Goal: Information Seeking & Learning: Check status

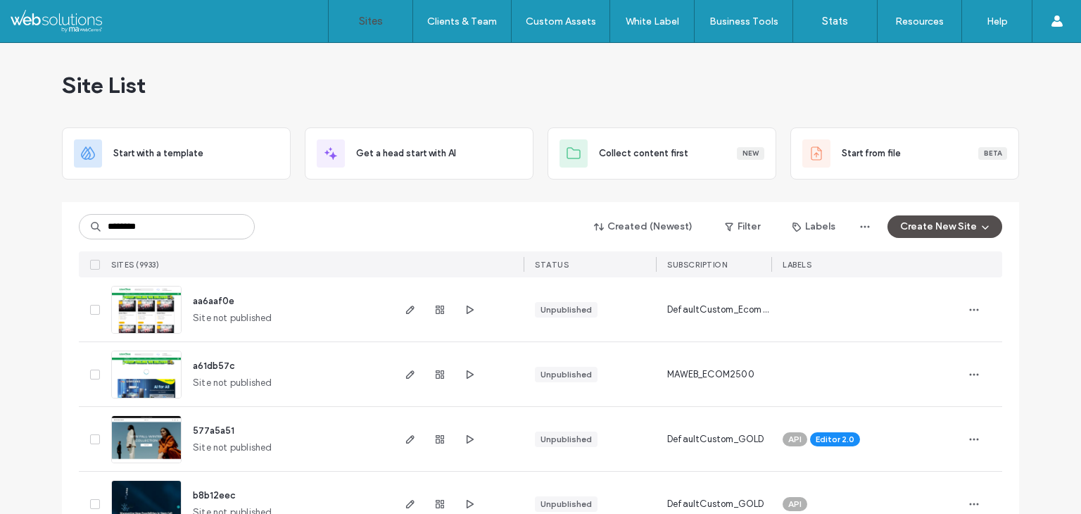
type input "********"
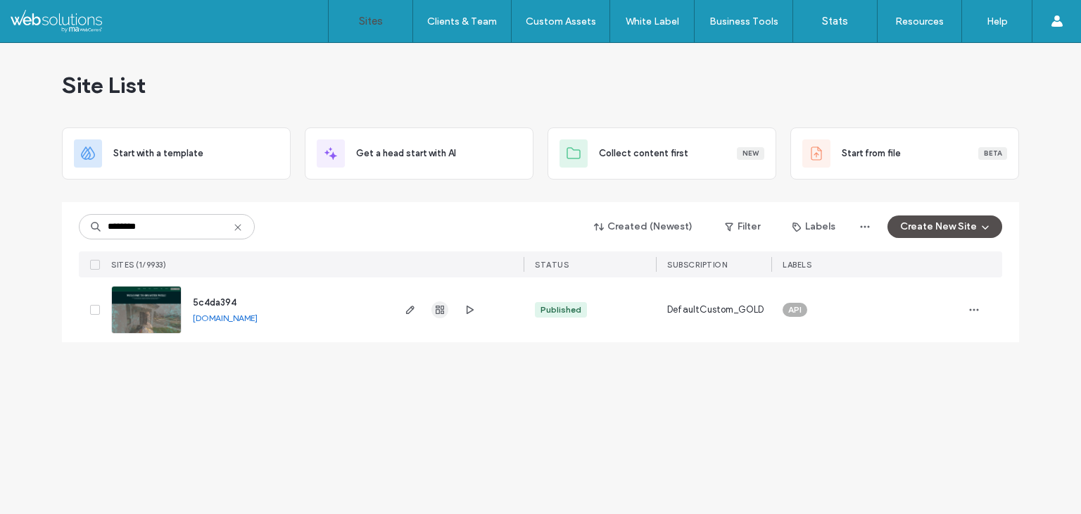
click at [435, 307] on icon "button" at bounding box center [439, 309] width 11 height 11
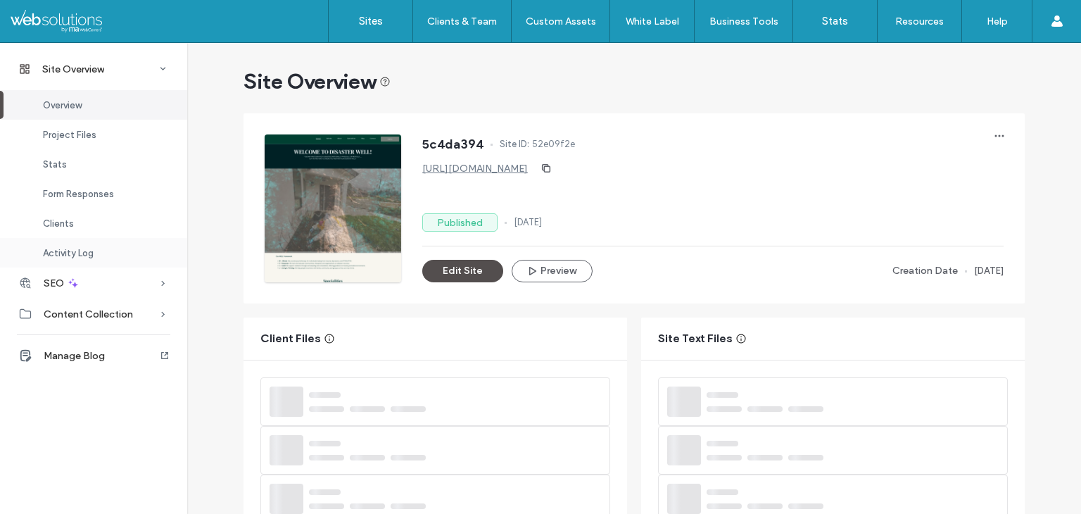
click at [61, 253] on span "Activity Log" at bounding box center [68, 253] width 51 height 11
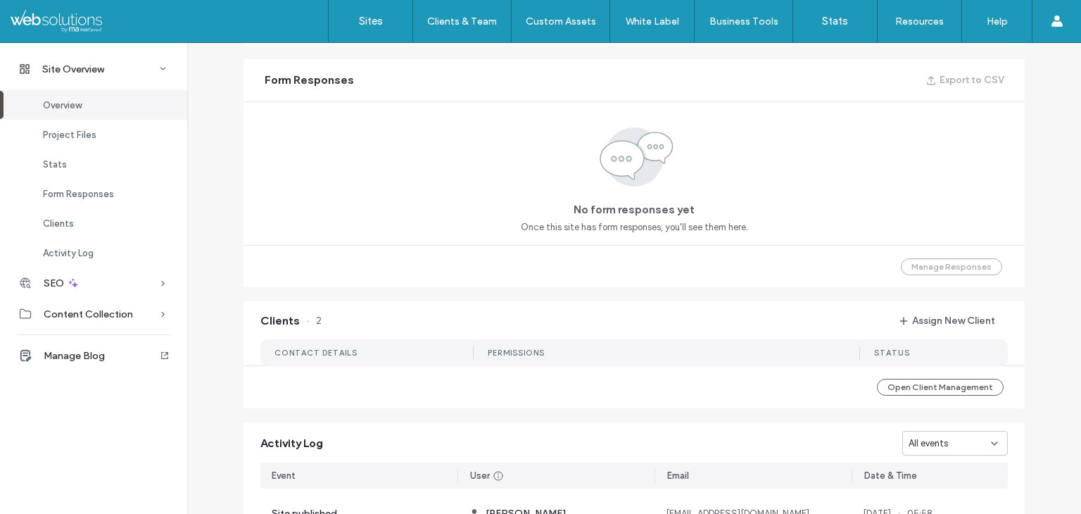
scroll to position [953, 0]
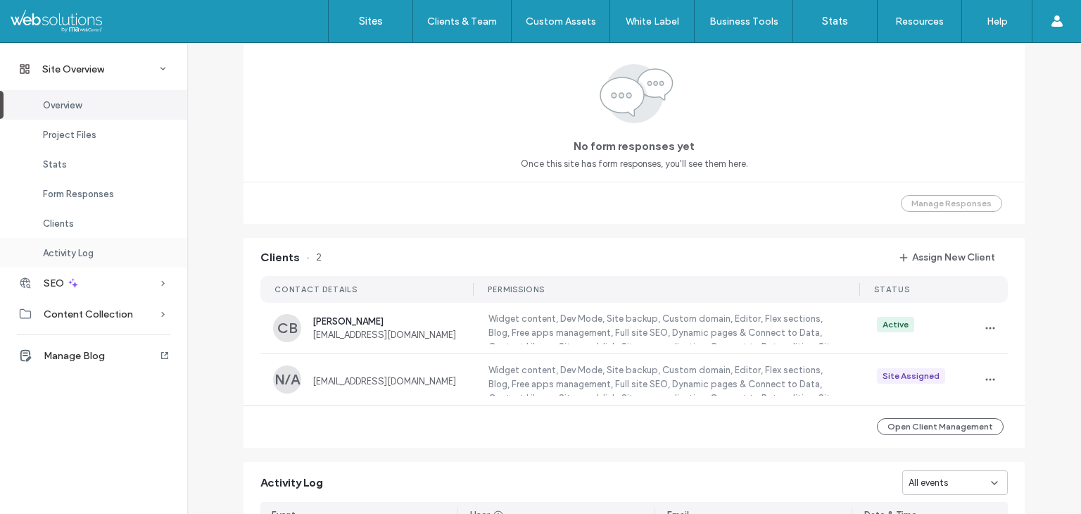
click at [81, 253] on span "Activity Log" at bounding box center [68, 253] width 51 height 11
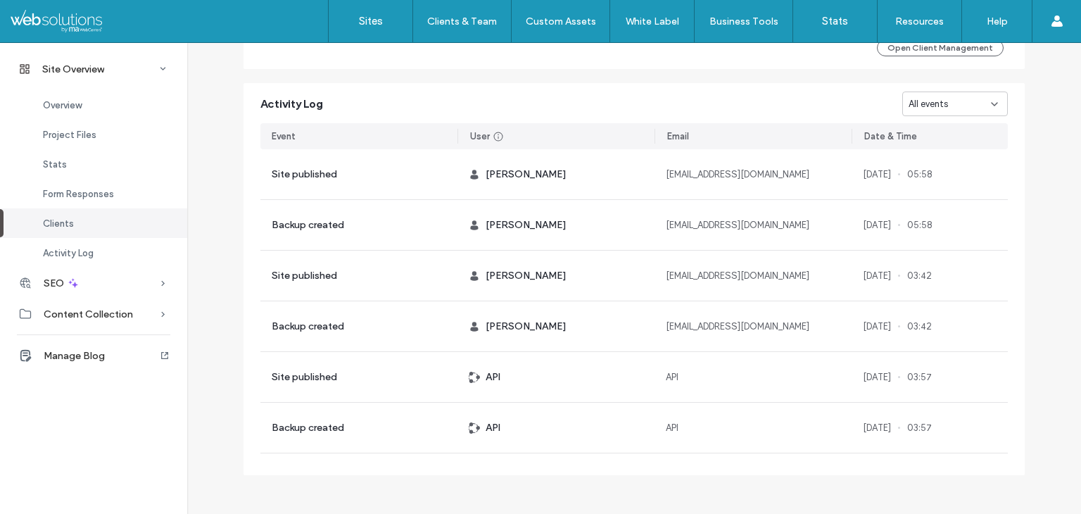
scroll to position [1336, 0]
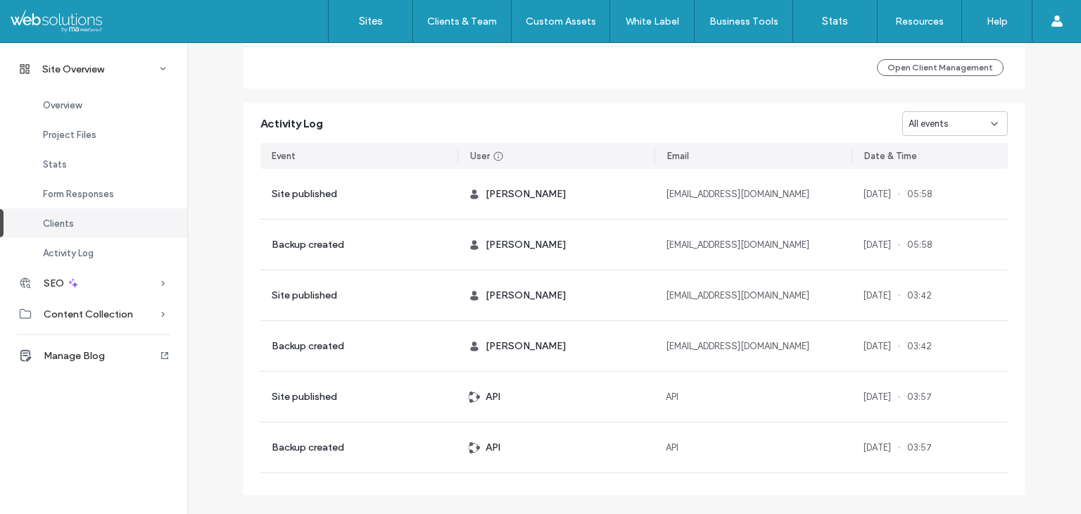
scroll to position [1336, 0]
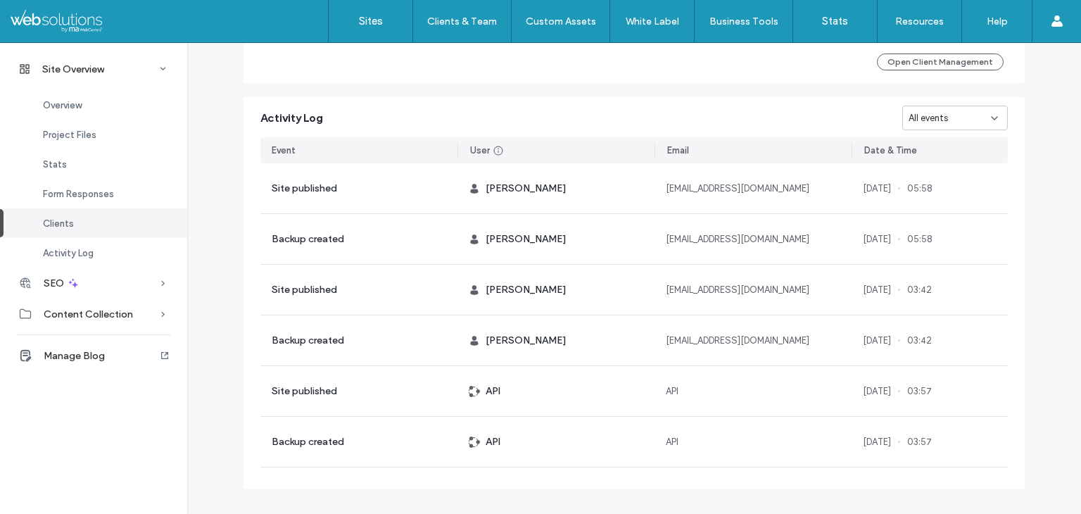
scroll to position [1336, 0]
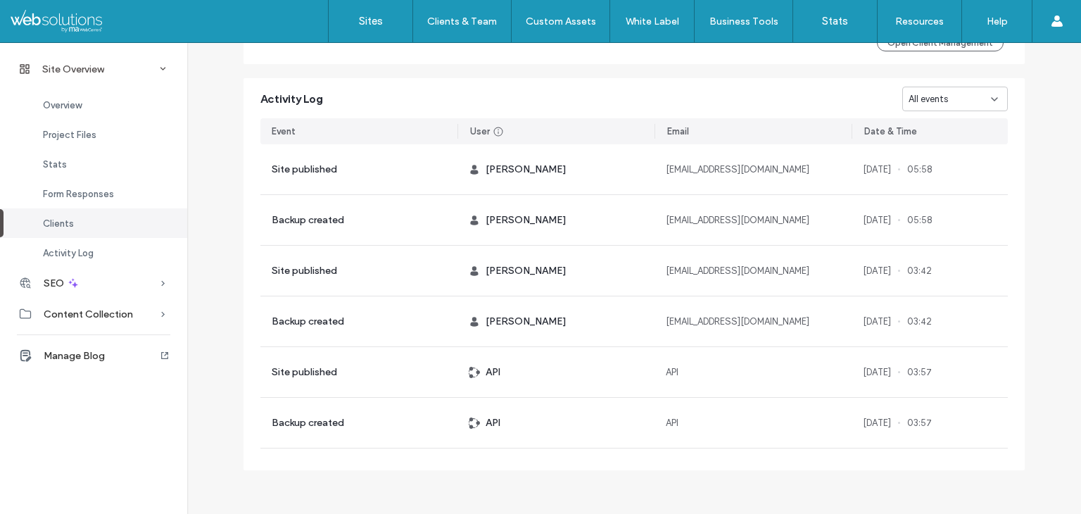
click at [82, 75] on div "Site Overview" at bounding box center [93, 68] width 187 height 31
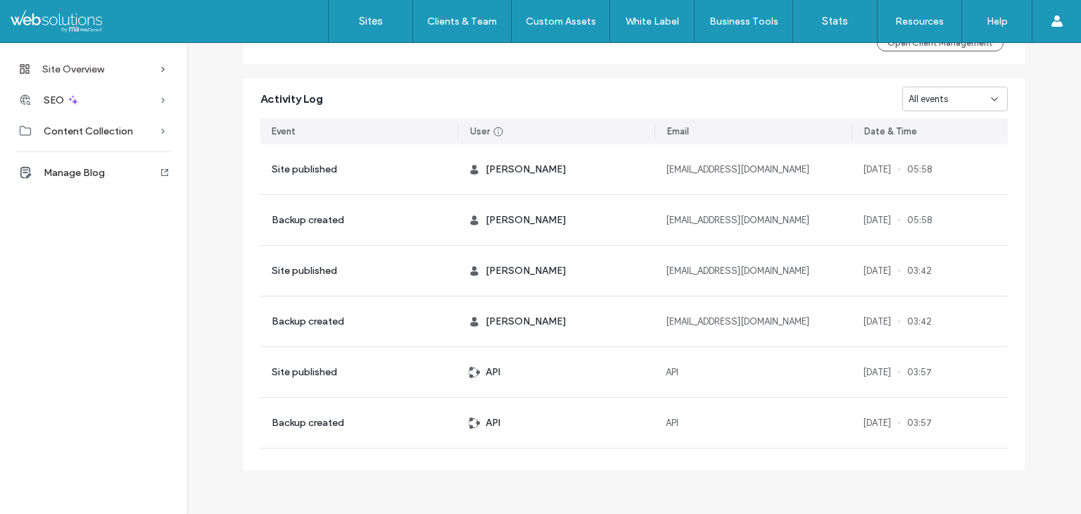
click at [91, 68] on span "Site Overview" at bounding box center [73, 69] width 62 height 12
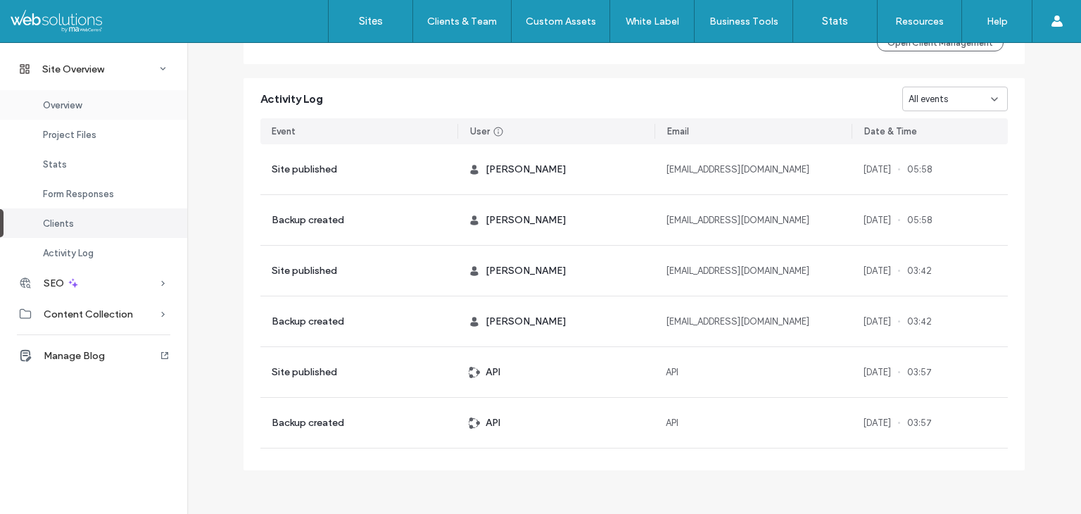
click at [87, 102] on div "Overview" at bounding box center [93, 105] width 187 height 30
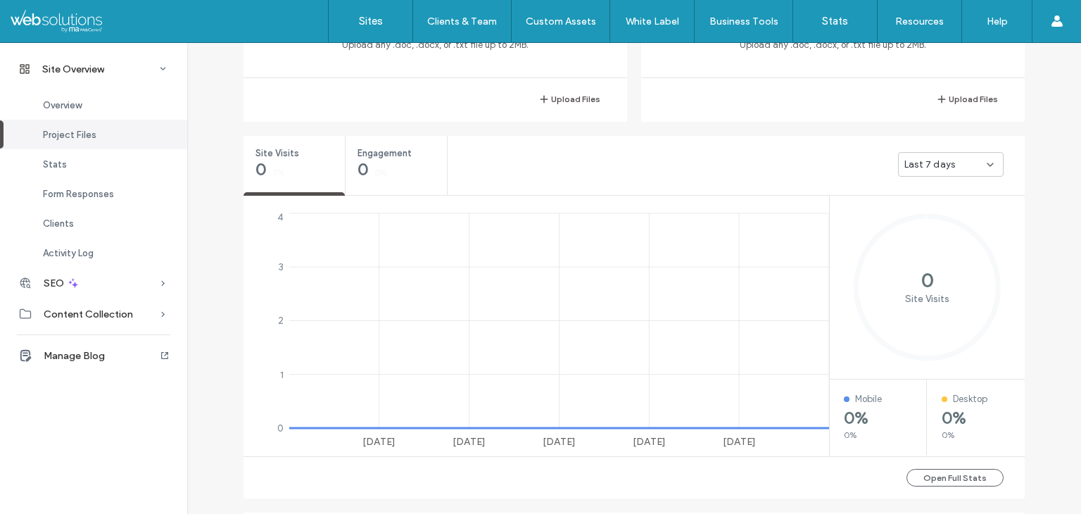
scroll to position [493, 0]
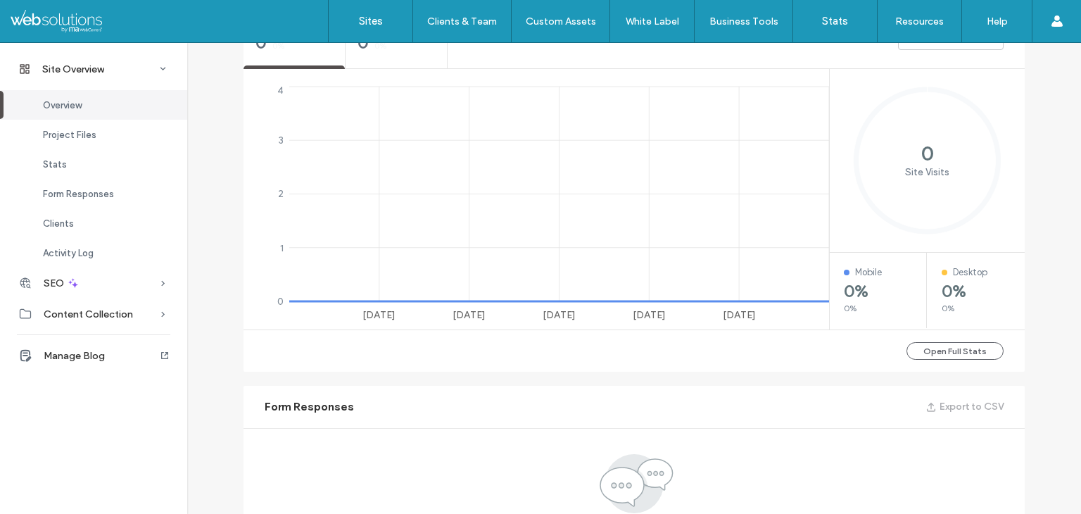
scroll to position [211, 0]
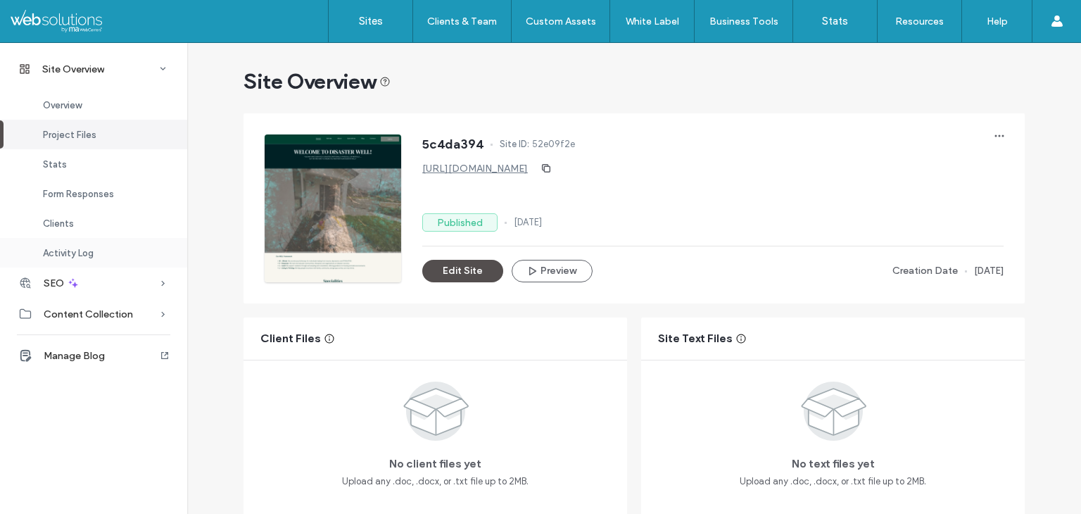
click at [79, 253] on span "Activity Log" at bounding box center [68, 253] width 51 height 11
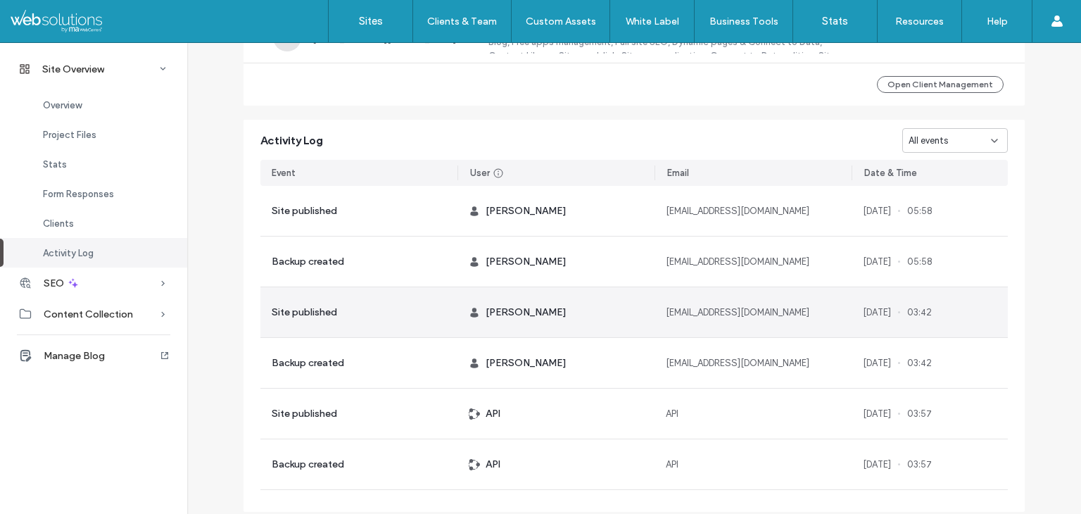
scroll to position [1336, 0]
